Goal: Check status: Verify the current state of an ongoing process or item

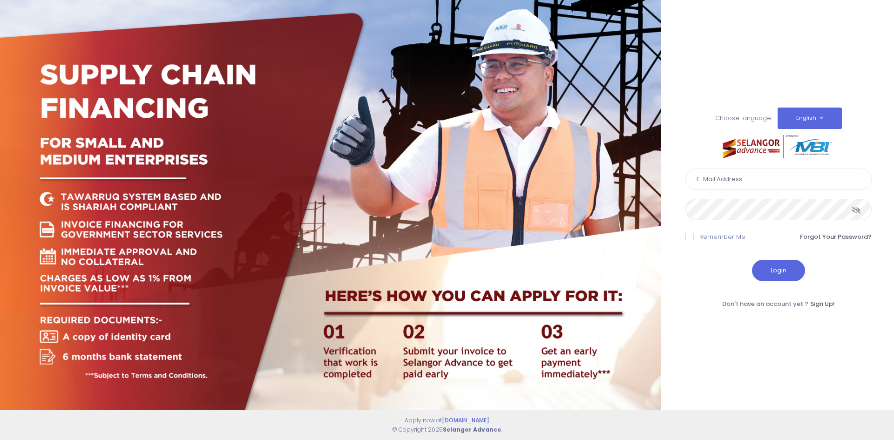
drag, startPoint x: 709, startPoint y: 183, endPoint x: 729, endPoint y: 196, distance: 23.9
click at [709, 183] on input "text" at bounding box center [779, 179] width 186 height 21
type input "[EMAIL_ADDRESS][DOMAIN_NAME]"
click at [776, 273] on button "Login" at bounding box center [778, 270] width 53 height 21
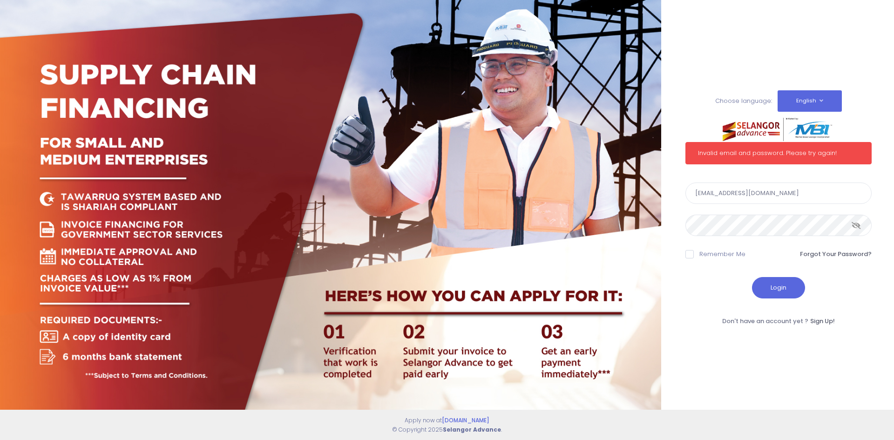
click at [858, 225] on icon at bounding box center [856, 225] width 9 height 0
click at [695, 254] on label "Remember Me" at bounding box center [716, 254] width 60 height 9
click at [700, 254] on input "Remember Me" at bounding box center [703, 253] width 6 height 6
checkbox input "true"
click at [776, 288] on button "Login" at bounding box center [778, 287] width 53 height 21
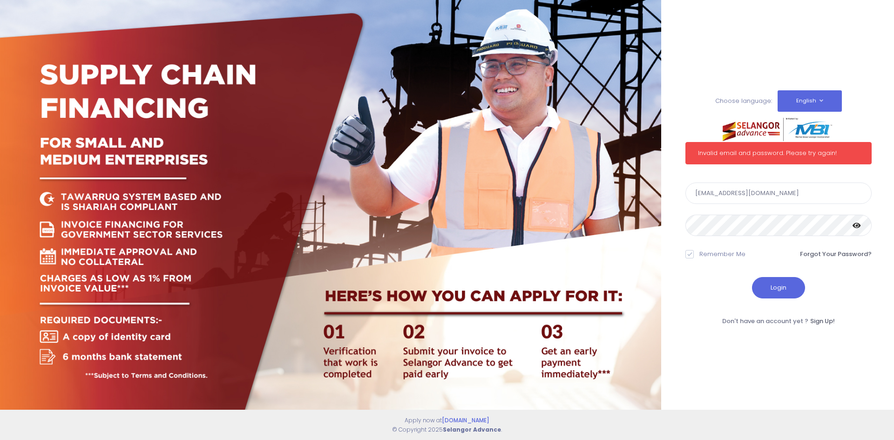
click at [726, 204] on input "[EMAIL_ADDRESS][DOMAIN_NAME]" at bounding box center [779, 193] width 186 height 21
click at [786, 280] on button "Login" at bounding box center [778, 287] width 53 height 21
click at [806, 198] on input "[EMAIL_ADDRESS][DOMAIN_NAME]" at bounding box center [779, 193] width 186 height 21
type input "p"
type input "[EMAIL_ADDRESS][DOMAIN_NAME]"
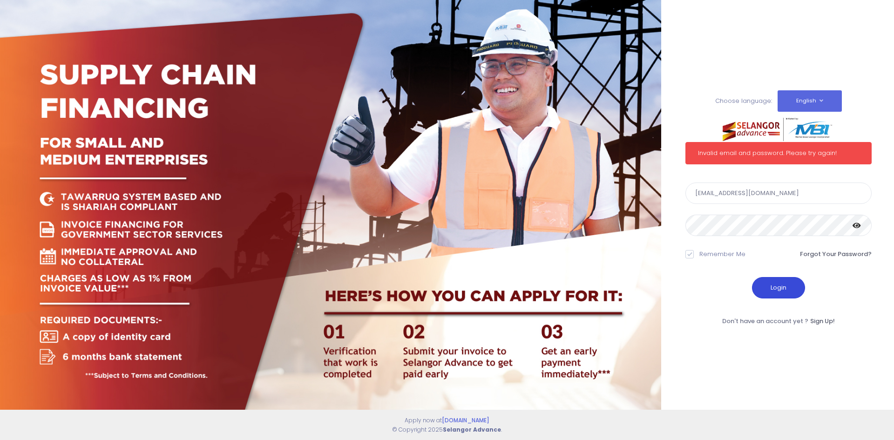
click at [786, 283] on button "Login" at bounding box center [778, 287] width 53 height 21
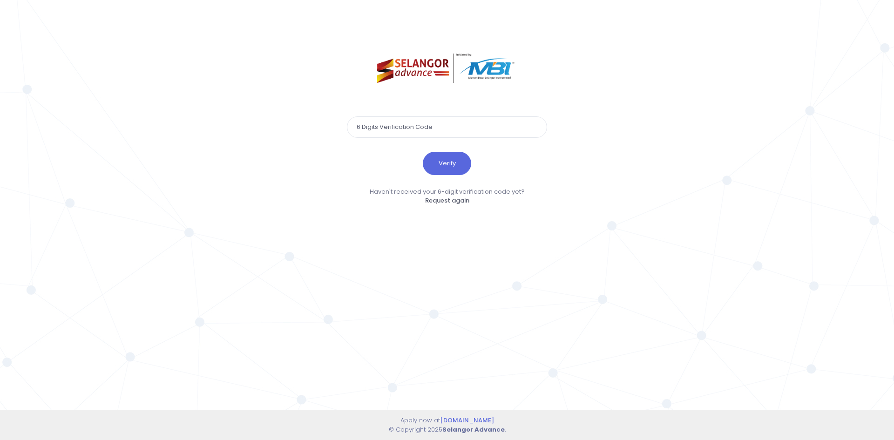
click at [464, 132] on input "text" at bounding box center [447, 126] width 200 height 21
type input "470232"
click at [452, 164] on button "Verify" at bounding box center [447, 163] width 48 height 23
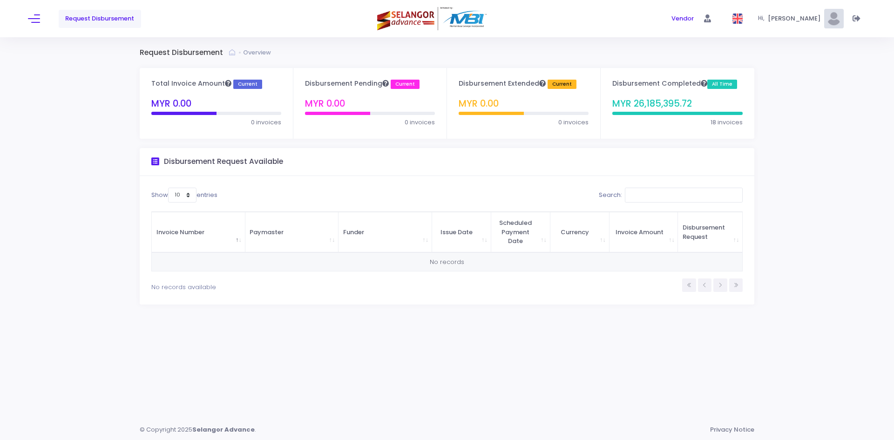
click at [453, 152] on div "Disbursement Request Available" at bounding box center [447, 162] width 615 height 28
click at [704, 285] on li at bounding box center [705, 286] width 13 height 14
click at [39, 18] on span at bounding box center [34, 18] width 12 height 1
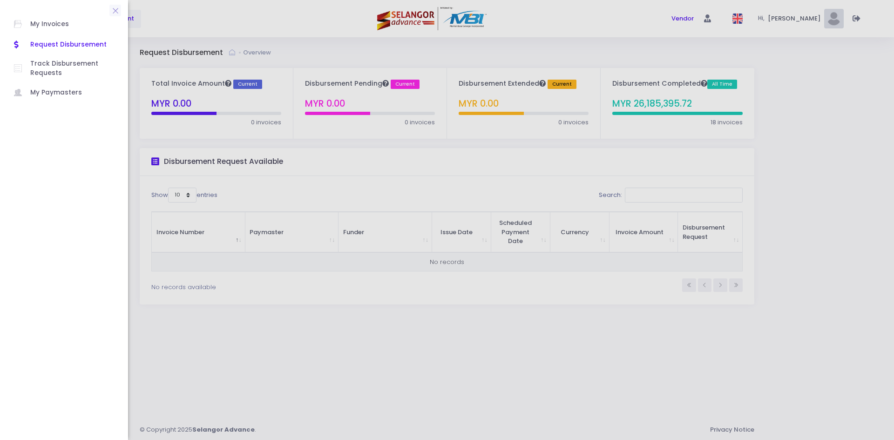
click at [59, 41] on span "Request Disbursement" at bounding box center [72, 45] width 84 height 12
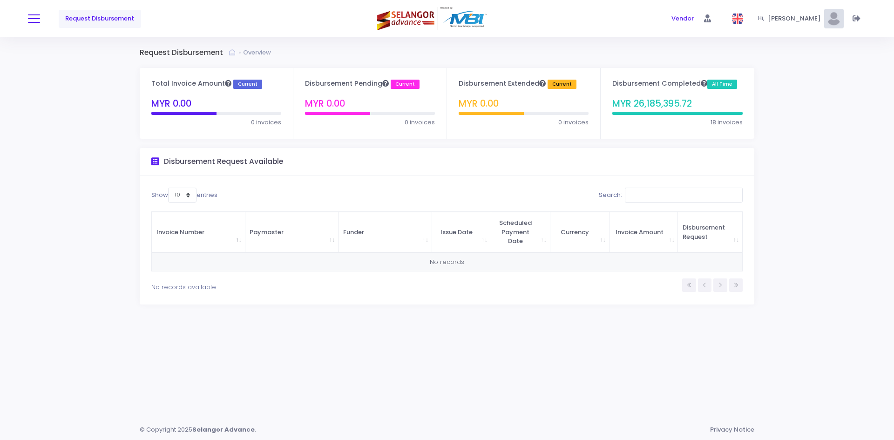
click at [32, 19] on span at bounding box center [34, 18] width 12 height 1
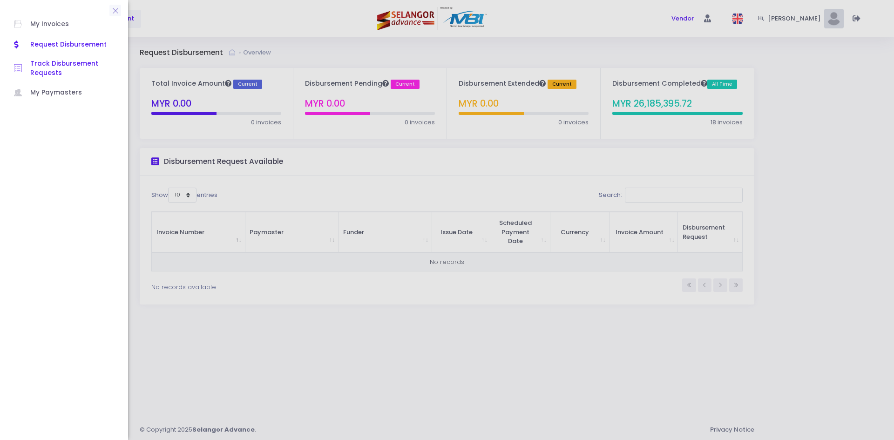
click at [50, 61] on span "Track Disbursement Requests" at bounding box center [72, 68] width 84 height 19
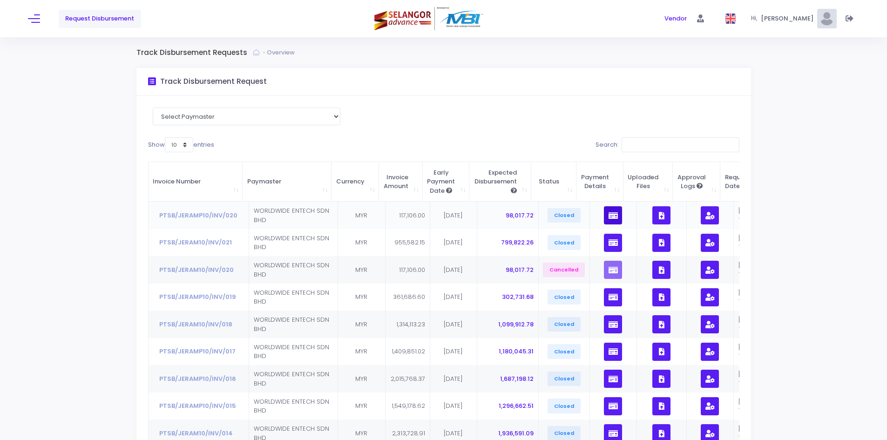
click at [611, 220] on button "button" at bounding box center [613, 215] width 18 height 18
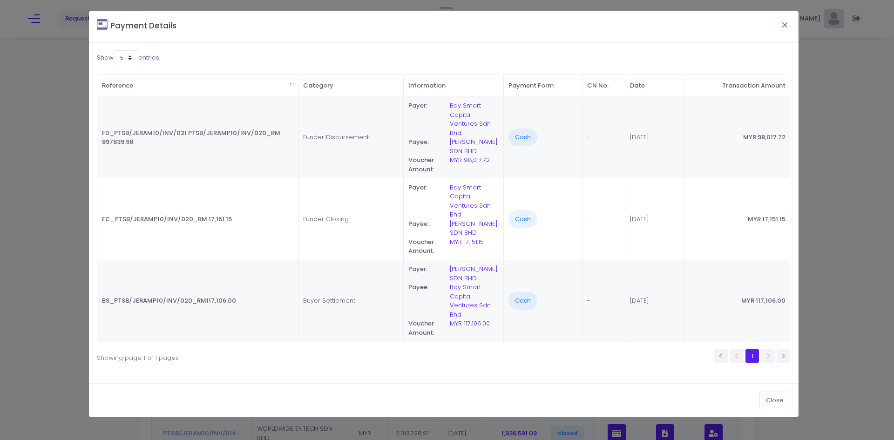
click at [783, 25] on button "Close" at bounding box center [785, 25] width 23 height 24
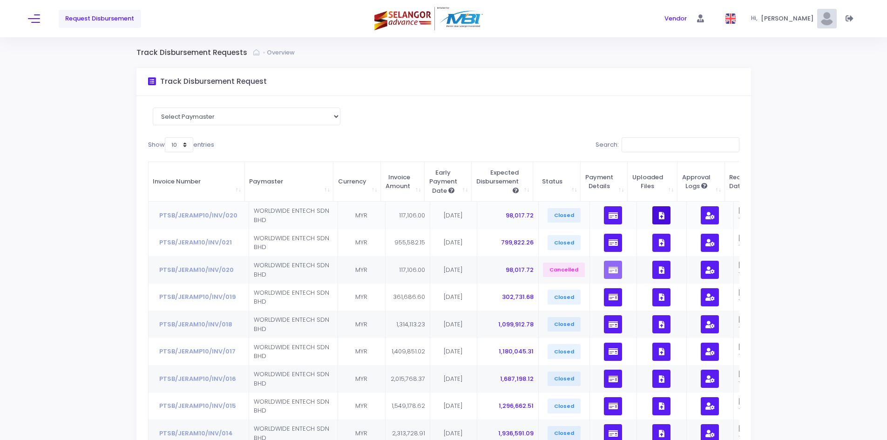
click at [659, 216] on icon "button" at bounding box center [662, 216] width 6 height 0
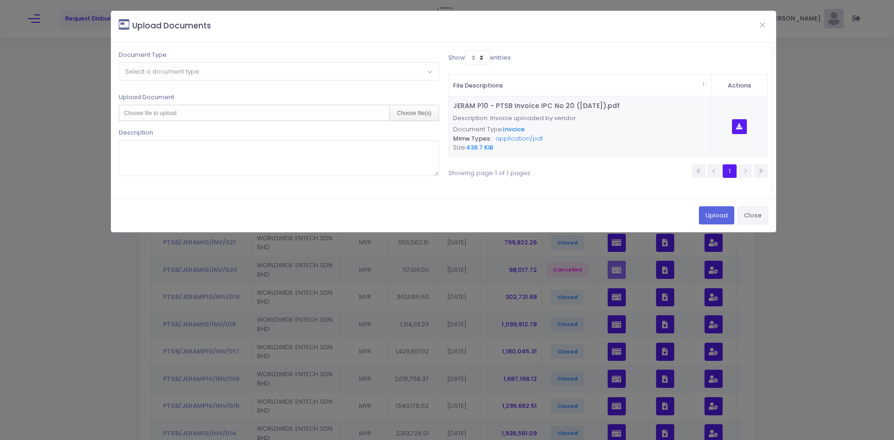
click at [748, 213] on button "Close" at bounding box center [753, 215] width 31 height 18
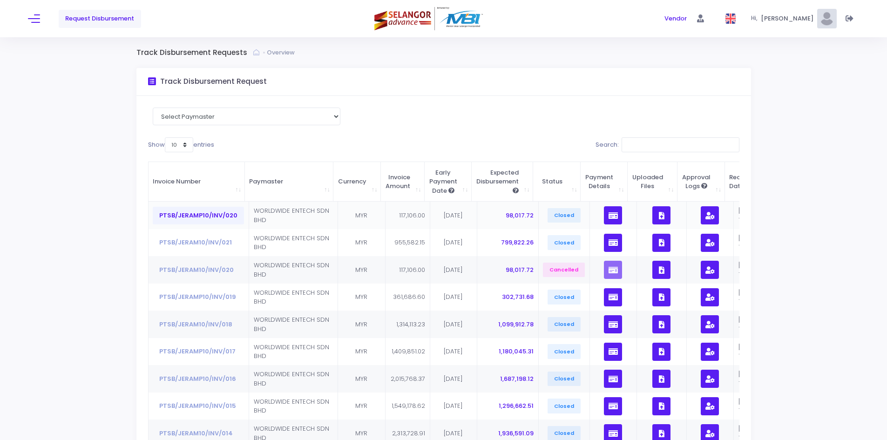
click at [187, 214] on button "PTSB/JERAMP10/INV/020" at bounding box center [198, 216] width 91 height 18
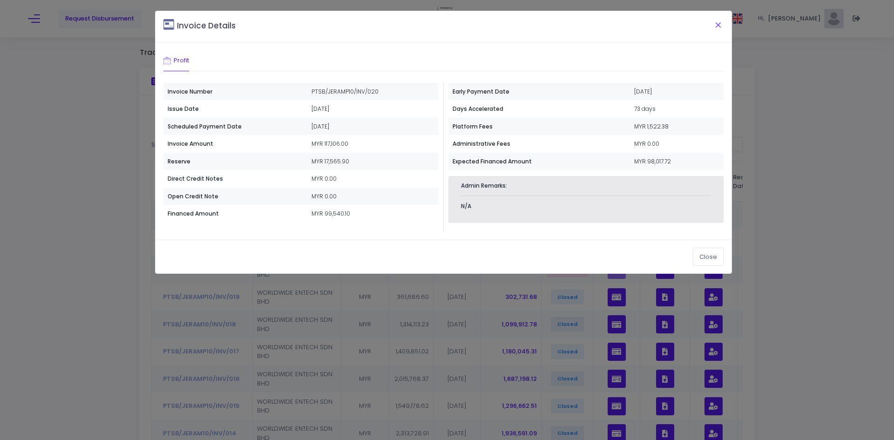
click at [718, 24] on button "Close" at bounding box center [718, 25] width 23 height 24
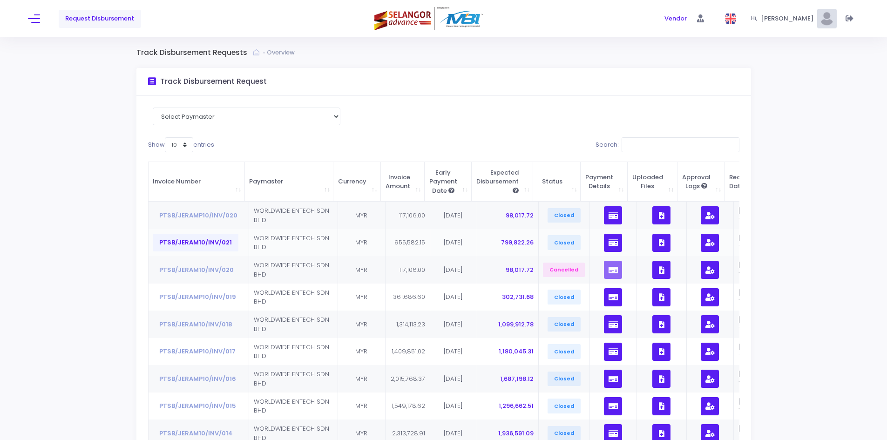
click at [211, 243] on button "PTSB/JERAM10/INV/021" at bounding box center [196, 243] width 86 height 18
